Goal: Task Accomplishment & Management: Use online tool/utility

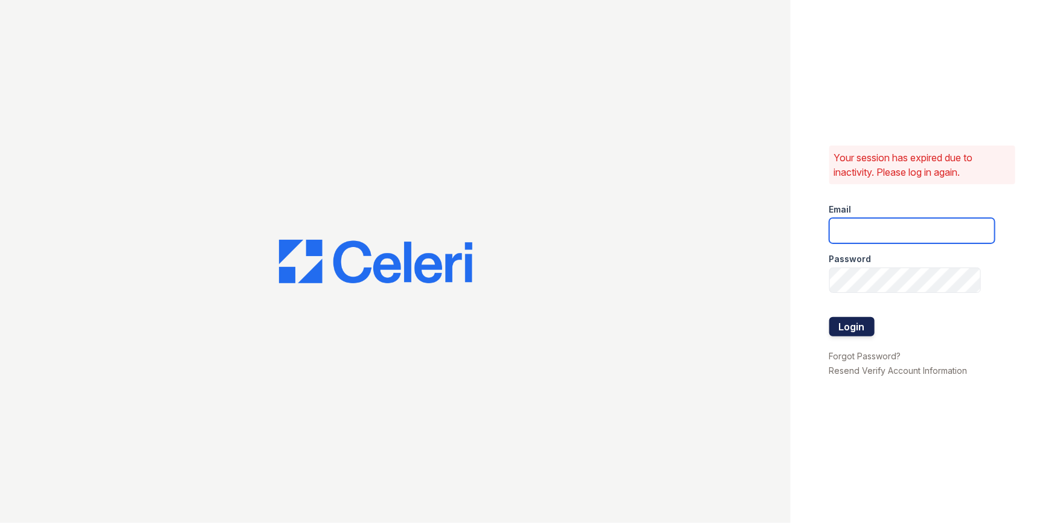
type input "[PERSON_NAME][EMAIL_ADDRESS][DOMAIN_NAME]"
click at [856, 326] on button "Login" at bounding box center [852, 326] width 45 height 19
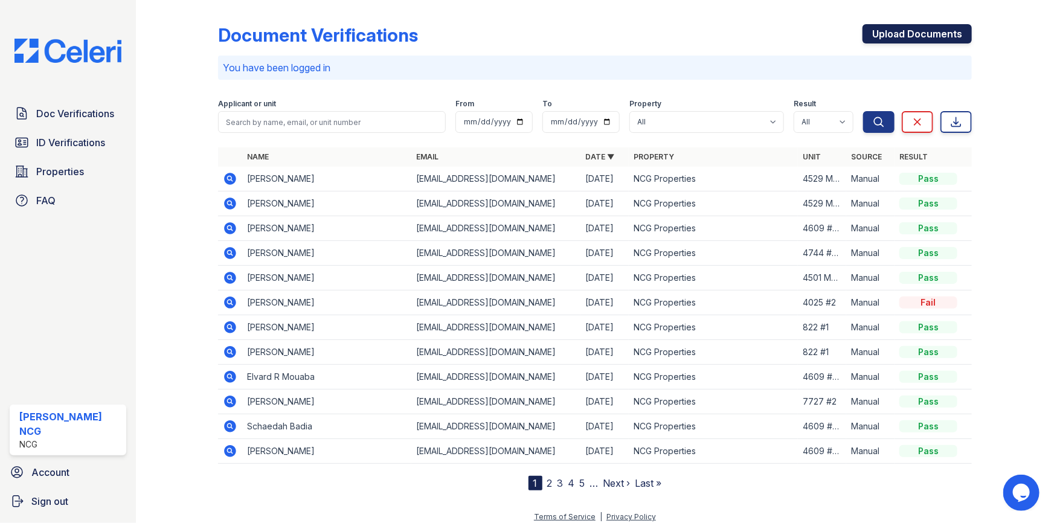
click at [907, 30] on link "Upload Documents" at bounding box center [917, 33] width 109 height 19
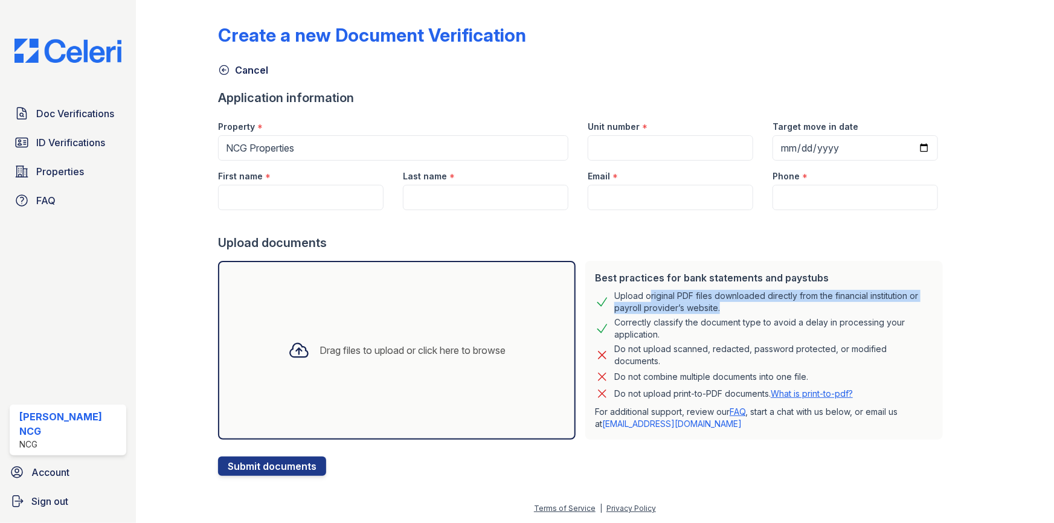
drag, startPoint x: 636, startPoint y: 295, endPoint x: 709, endPoint y: 308, distance: 74.1
click at [709, 308] on div "Upload original PDF files downloaded directly from the financial institution or…" at bounding box center [773, 302] width 319 height 24
copy div "original PDF files downloaded directly from the financial institution or payrol…"
